Goal: Information Seeking & Learning: Learn about a topic

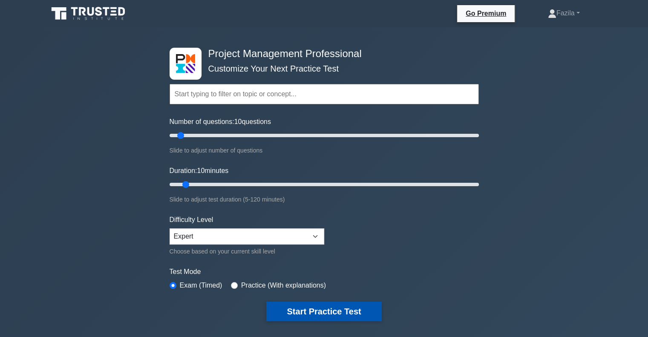
click at [314, 311] on button "Start Practice Test" at bounding box center [323, 312] width 115 height 20
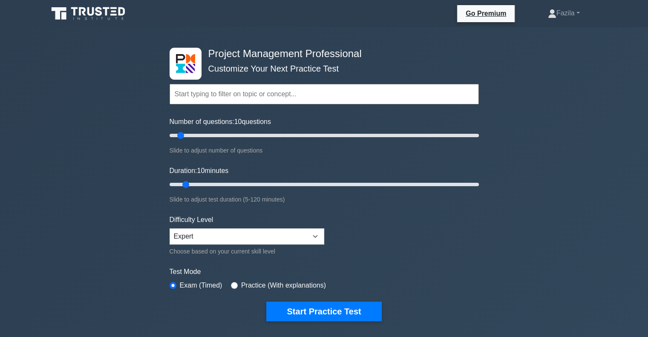
click at [229, 97] on input "text" at bounding box center [324, 94] width 309 height 20
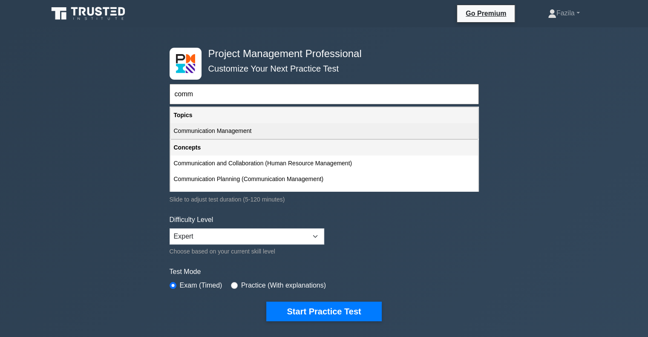
click at [186, 131] on div "Communication Management" at bounding box center [324, 131] width 308 height 16
type input "Communication Management"
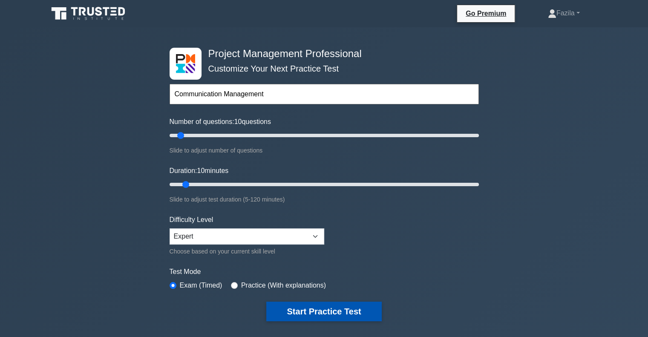
click at [350, 315] on button "Start Practice Test" at bounding box center [323, 312] width 115 height 20
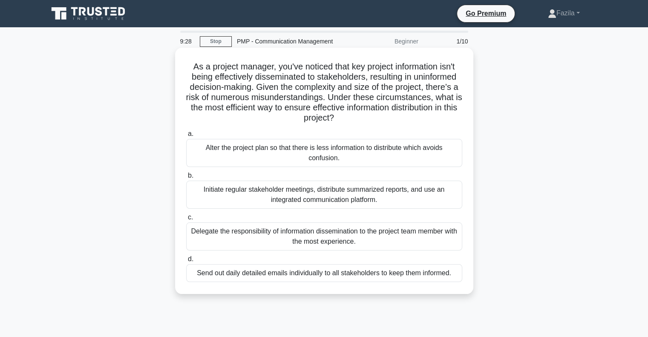
click at [433, 197] on div "Initiate regular stakeholder meetings, distribute summarized reports, and use a…" at bounding box center [324, 195] width 276 height 28
click at [186, 179] on input "b. Initiate regular stakeholder meetings, distribute summarized reports, and us…" at bounding box center [186, 176] width 0 height 6
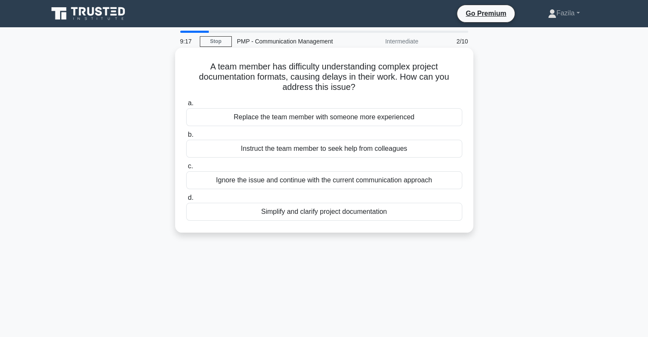
drag, startPoint x: 417, startPoint y: 163, endPoint x: 418, endPoint y: 175, distance: 12.5
drag, startPoint x: 419, startPoint y: 176, endPoint x: 386, endPoint y: 211, distance: 47.9
click at [386, 211] on div "Simplify and clarify project documentation" at bounding box center [324, 212] width 276 height 18
click at [186, 201] on input "d. Simplify and clarify project documentation" at bounding box center [186, 198] width 0 height 6
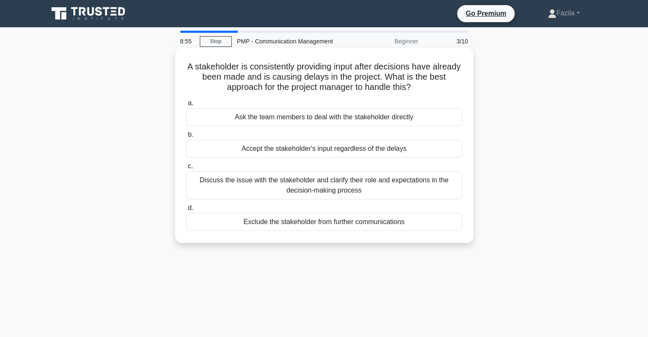
click at [358, 173] on div "Discuss the issue with the stakeholder and clarify their role and expectations …" at bounding box center [324, 185] width 276 height 28
click at [186, 169] on input "c. Discuss the issue with the stakeholder and clarify their role and expectatio…" at bounding box center [186, 167] width 0 height 6
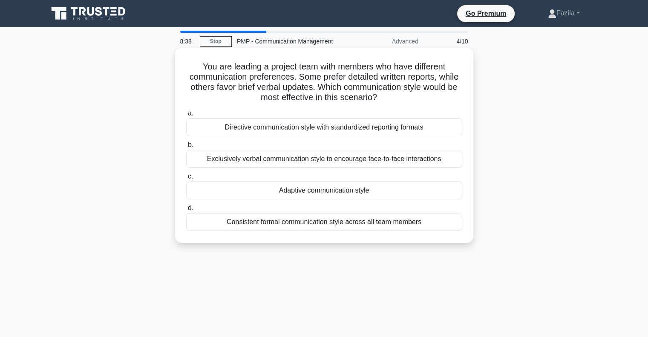
click at [329, 190] on div "Adaptive communication style" at bounding box center [324, 191] width 276 height 18
click at [186, 179] on input "c. Adaptive communication style" at bounding box center [186, 177] width 0 height 6
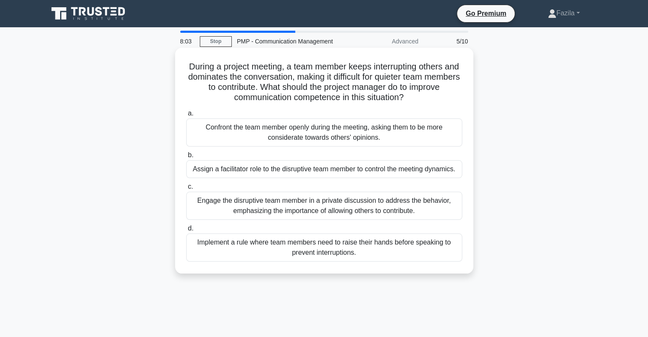
click at [383, 250] on div "Implement a rule where team members need to raise their hands before speaking t…" at bounding box center [324, 247] width 276 height 28
click at [186, 231] on input "d. Implement a rule where team members need to raise their hands before speakin…" at bounding box center [186, 229] width 0 height 6
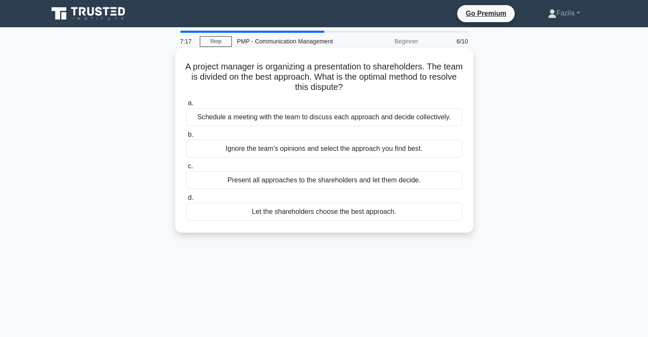
click at [327, 123] on div "Schedule a meeting with the team to discuss each approach and decide collective…" at bounding box center [324, 117] width 276 height 18
click at [186, 106] on input "a. Schedule a meeting with the team to discuss each approach and decide collect…" at bounding box center [186, 104] width 0 height 6
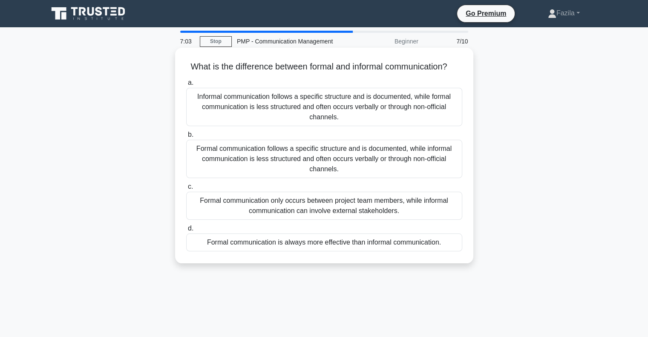
click at [356, 173] on div "Formal communication follows a specific structure and is documented, while info…" at bounding box center [324, 159] width 276 height 38
click at [186, 138] on input "b. Formal communication follows a specific structure and is documented, while i…" at bounding box center [186, 135] width 0 height 6
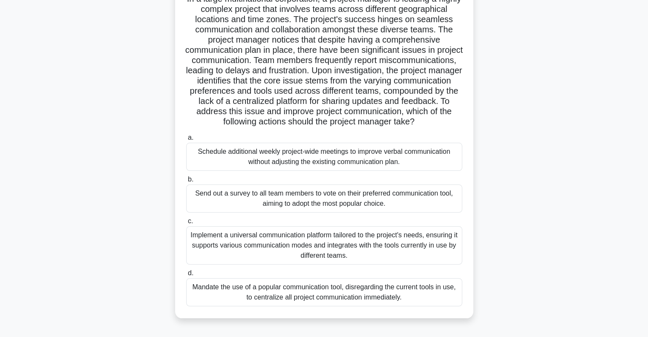
scroll to position [68, 0]
click at [310, 256] on div "Implement a universal communication platform tailored to the project's needs, e…" at bounding box center [324, 245] width 276 height 38
click at [186, 224] on input "c. Implement a universal communication platform tailored to the project's needs…" at bounding box center [186, 221] width 0 height 6
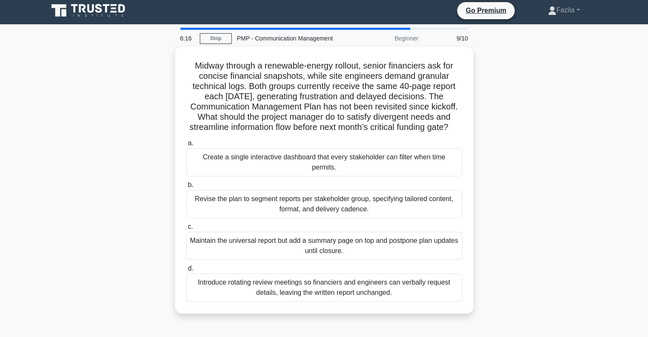
scroll to position [0, 0]
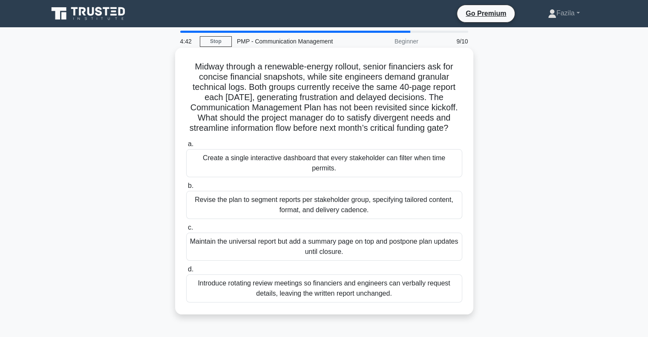
click at [274, 217] on div "Revise the plan to segment reports per stakeholder group, specifying tailored c…" at bounding box center [324, 205] width 276 height 28
click at [186, 189] on input "b. Revise the plan to segment reports per stakeholder group, specifying tailore…" at bounding box center [186, 186] width 0 height 6
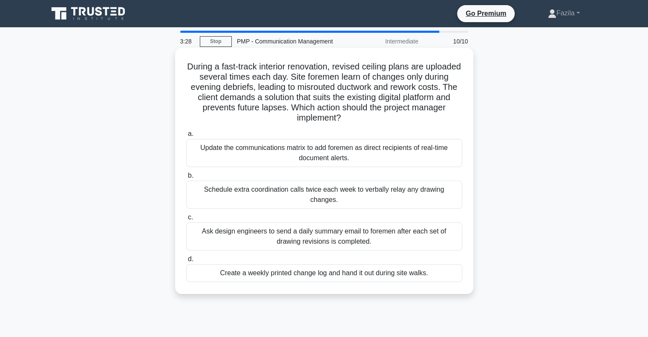
click at [410, 228] on div "Ask design engineers to send a daily summary email to foremen after each set of…" at bounding box center [324, 236] width 276 height 28
click at [186, 220] on input "c. Ask design engineers to send a daily summary email to foremen after each set…" at bounding box center [186, 218] width 0 height 6
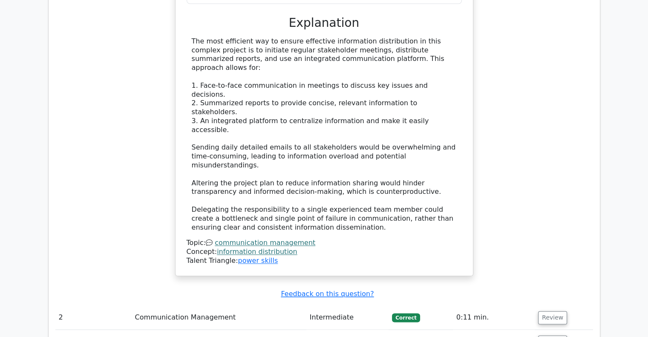
scroll to position [1000, 0]
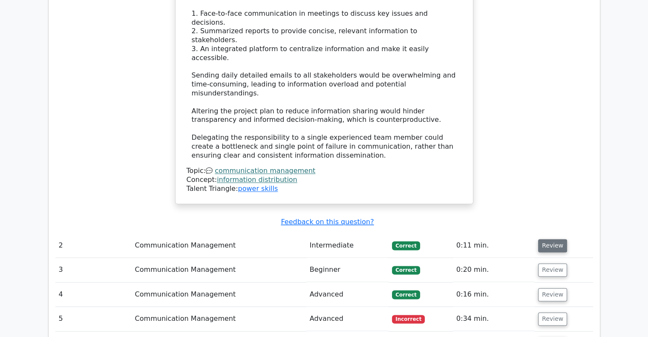
click at [554, 239] on button "Review" at bounding box center [552, 245] width 29 height 13
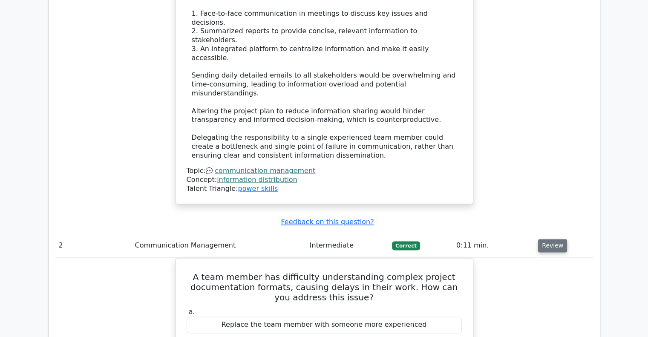
click at [554, 239] on button "Review" at bounding box center [552, 245] width 29 height 13
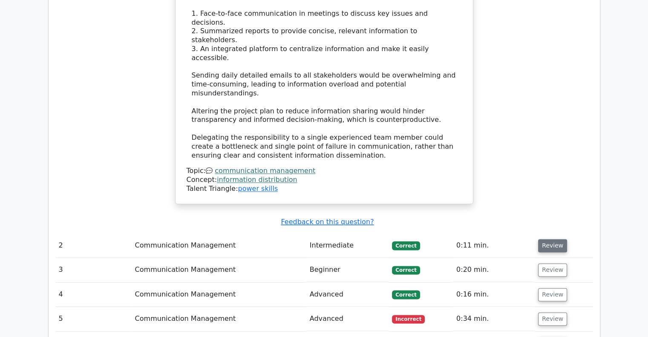
click at [554, 239] on button "Review" at bounding box center [552, 245] width 29 height 13
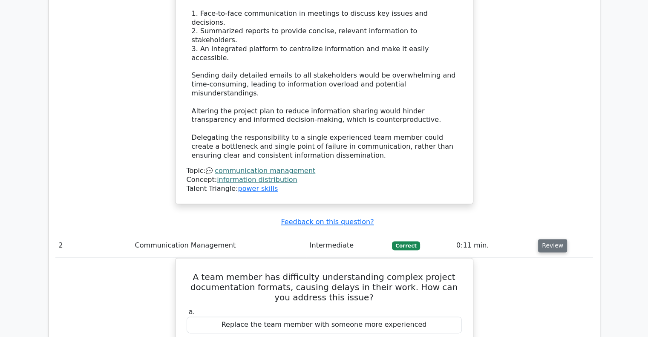
click at [554, 239] on button "Review" at bounding box center [552, 245] width 29 height 13
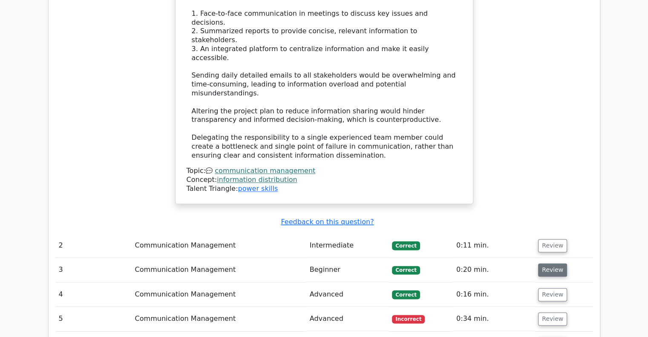
click at [552, 263] on button "Review" at bounding box center [552, 269] width 29 height 13
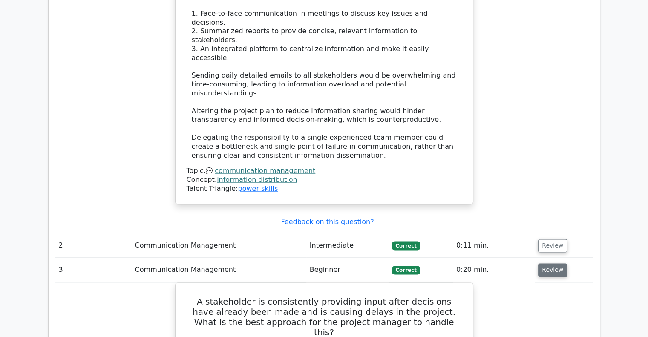
click at [552, 263] on button "Review" at bounding box center [552, 269] width 29 height 13
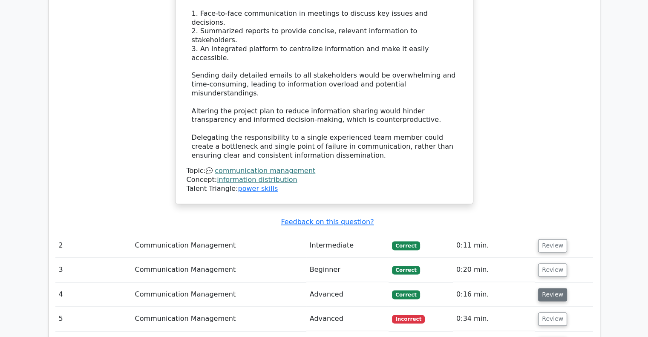
click at [556, 288] on button "Review" at bounding box center [552, 294] width 29 height 13
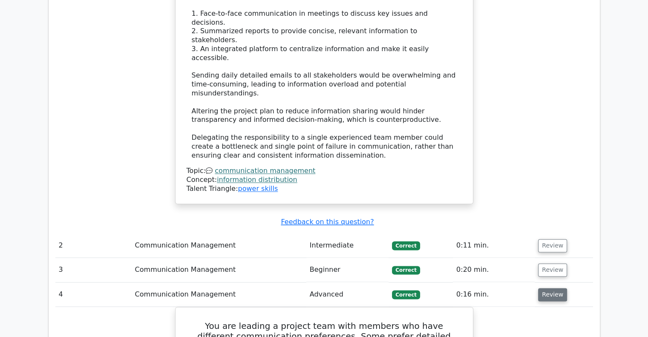
scroll to position [1086, 0]
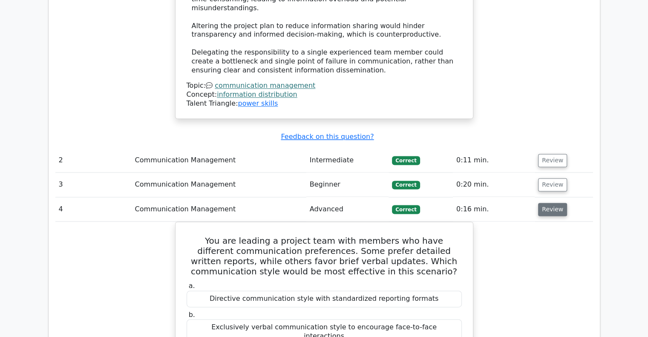
click at [551, 203] on button "Review" at bounding box center [552, 209] width 29 height 13
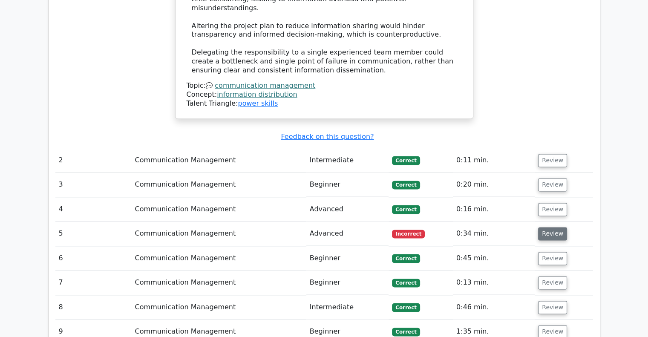
click at [551, 227] on button "Review" at bounding box center [552, 233] width 29 height 13
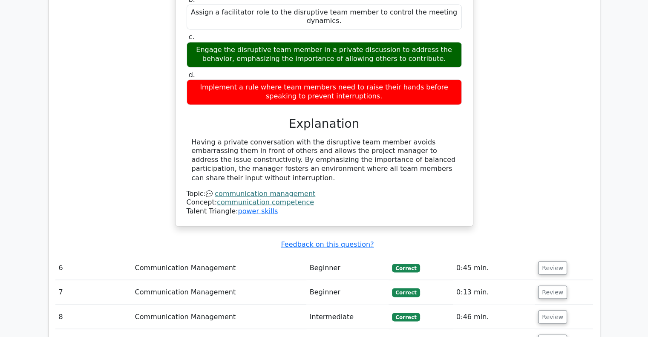
scroll to position [1512, 0]
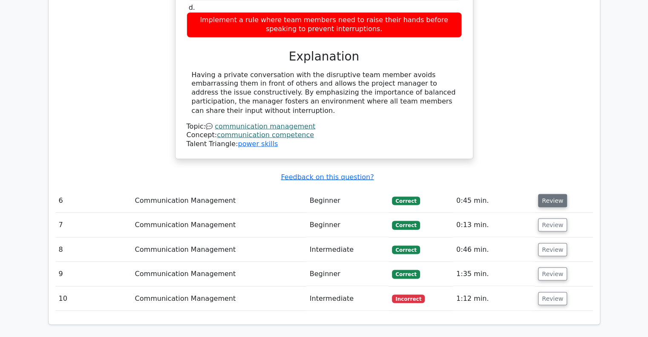
click at [555, 194] on button "Review" at bounding box center [552, 200] width 29 height 13
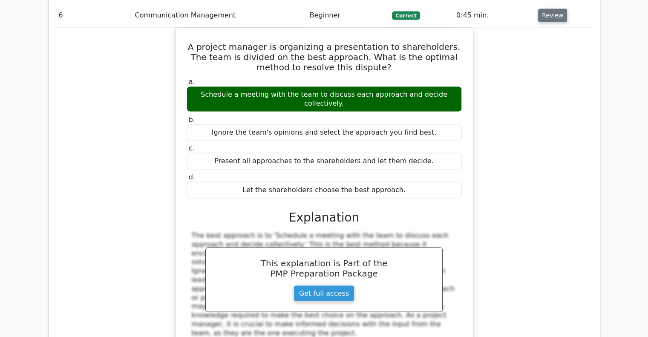
scroll to position [1767, 0]
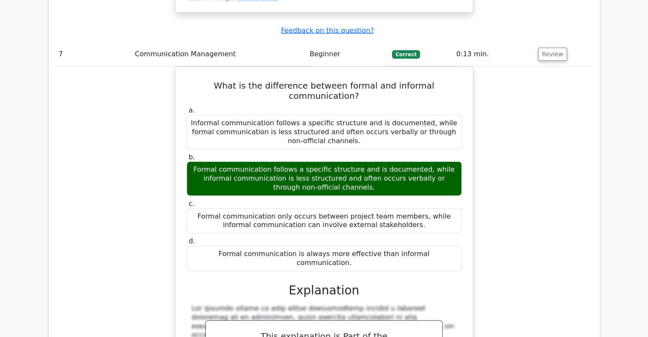
scroll to position [2279, 0]
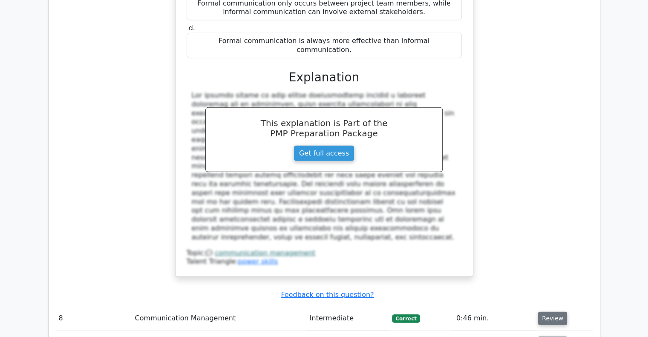
click at [554, 312] on button "Review" at bounding box center [552, 318] width 29 height 13
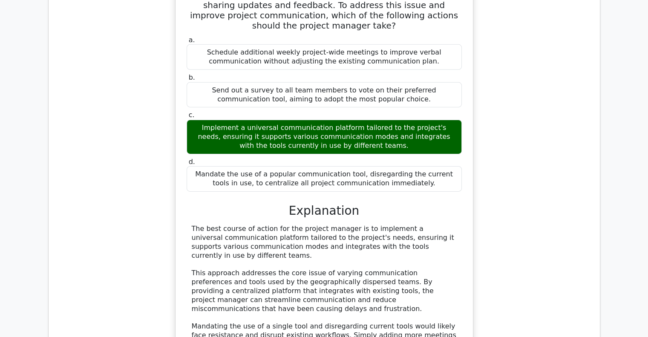
scroll to position [2790, 0]
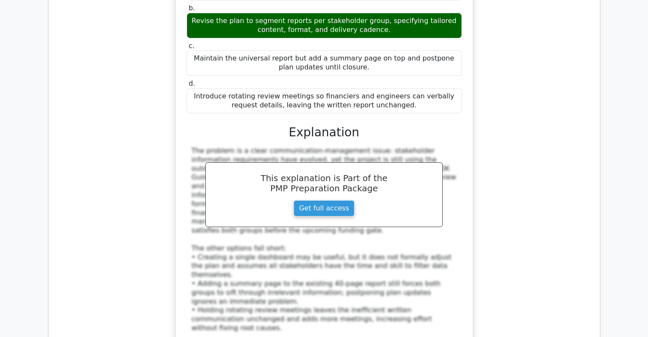
scroll to position [3429, 0]
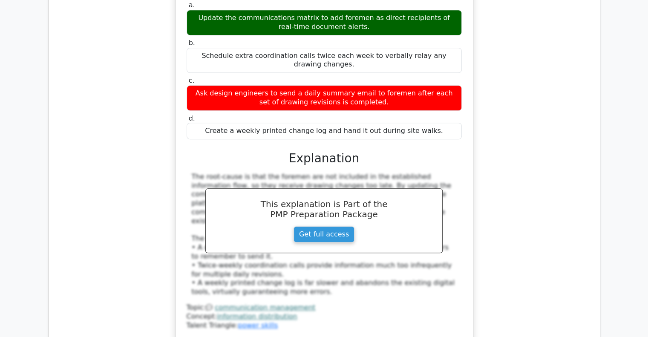
scroll to position [4071, 0]
